Goal: Information Seeking & Learning: Find specific fact

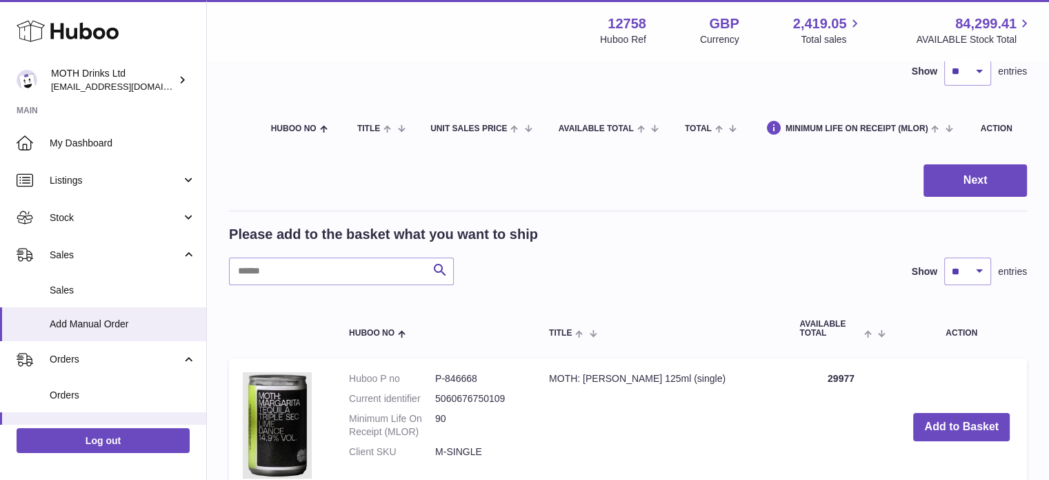
scroll to position [229, 0]
click at [80, 303] on link "Sales" at bounding box center [103, 290] width 206 height 34
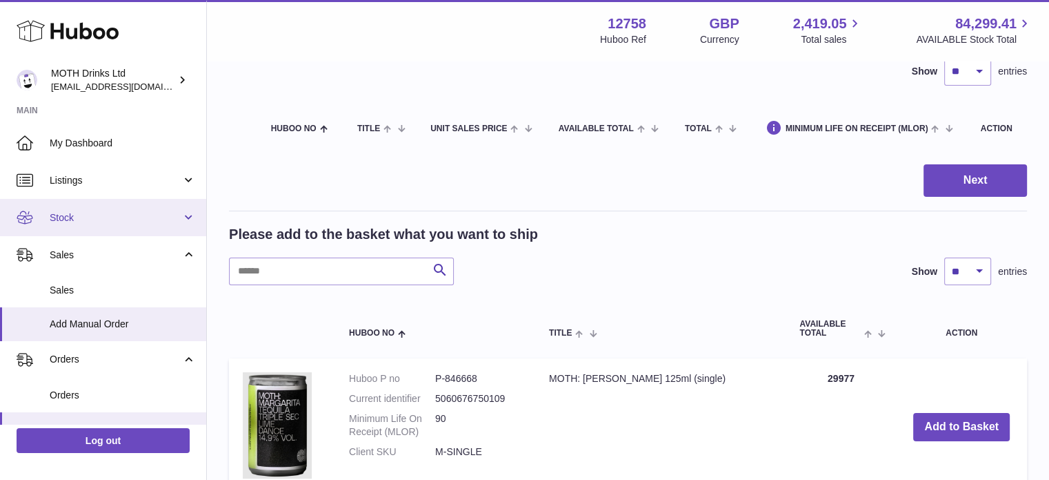
click at [88, 220] on span "Stock" at bounding box center [116, 217] width 132 height 13
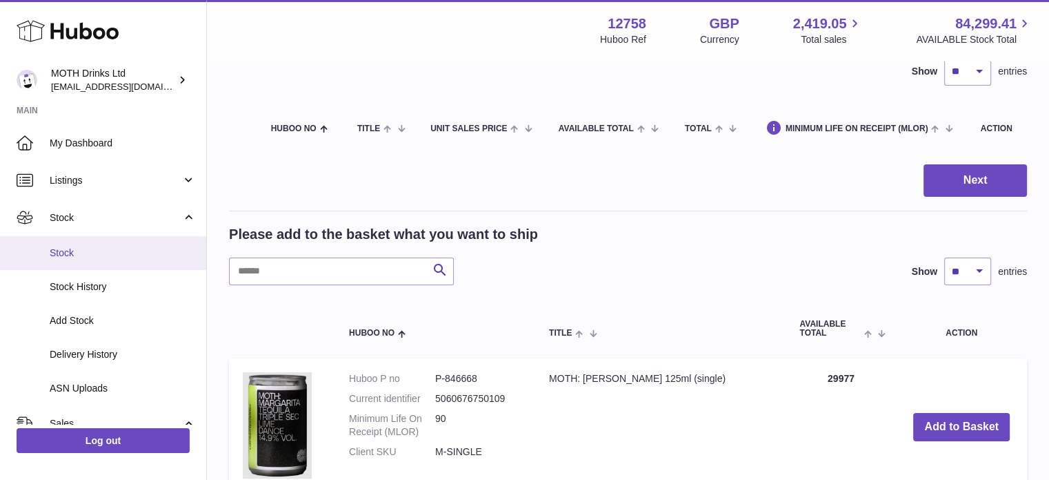
click at [83, 242] on link "Stock" at bounding box center [103, 253] width 206 height 34
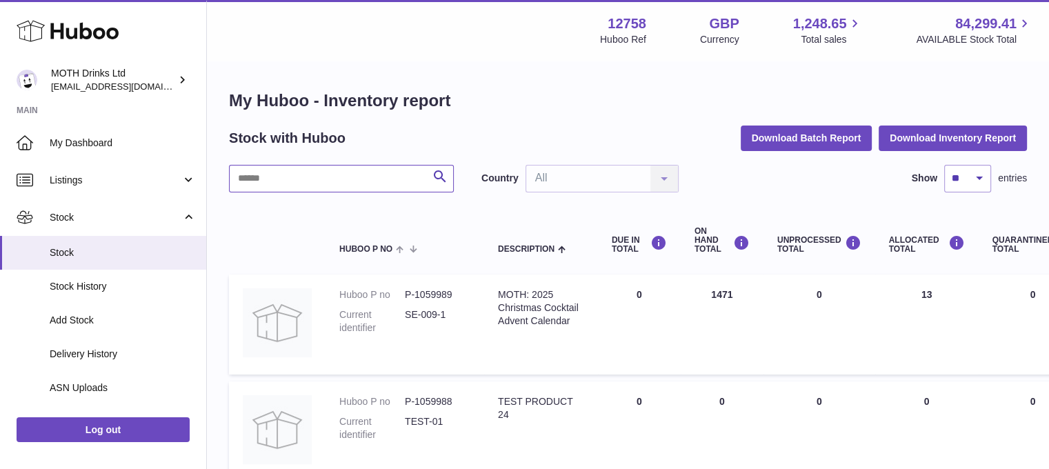
click at [360, 183] on input "text" at bounding box center [341, 179] width 225 height 28
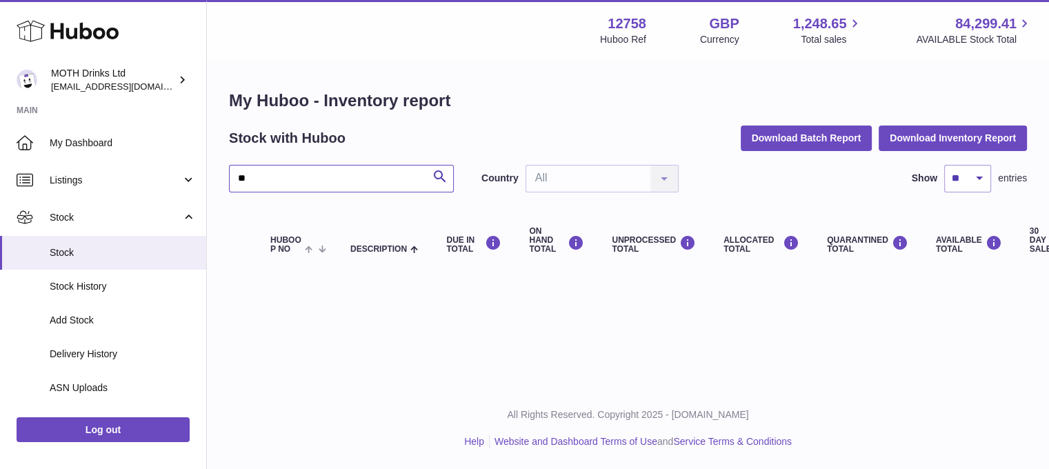
type input "*"
type input "***"
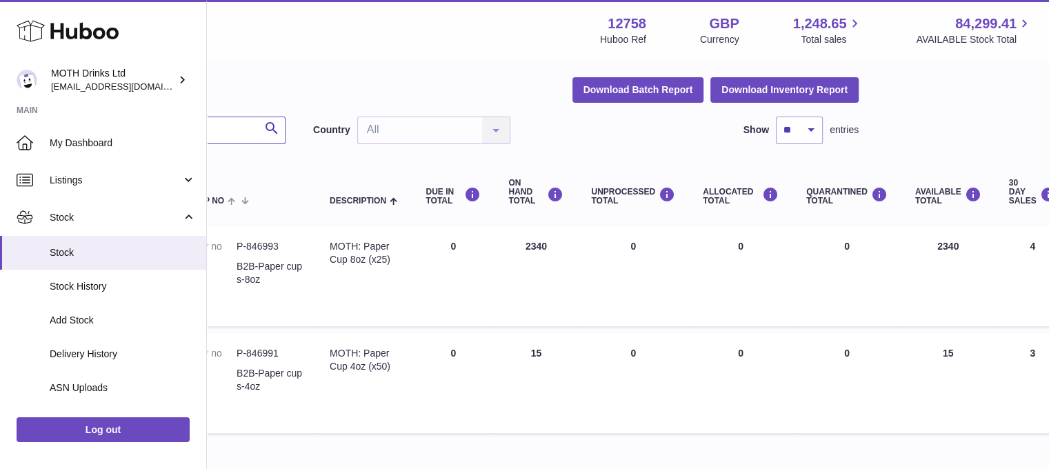
scroll to position [48, 0]
